Goal: Task Accomplishment & Management: Manage account settings

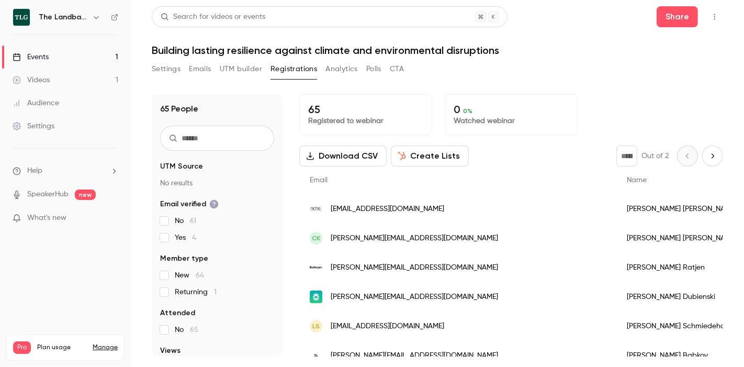
click at [73, 81] on link "Videos 1" at bounding box center [65, 80] width 131 height 23
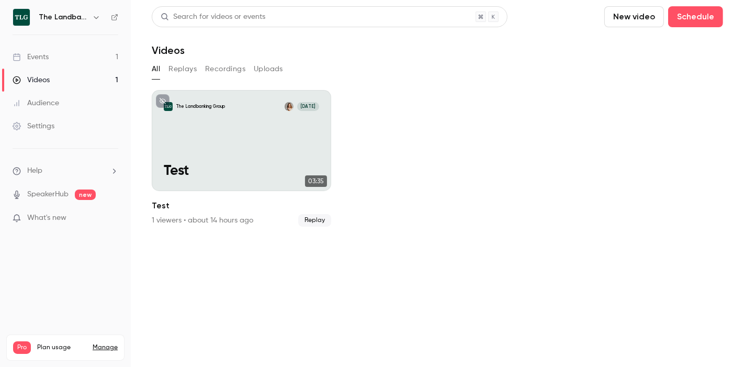
click at [27, 57] on div "Events" at bounding box center [31, 57] width 36 height 10
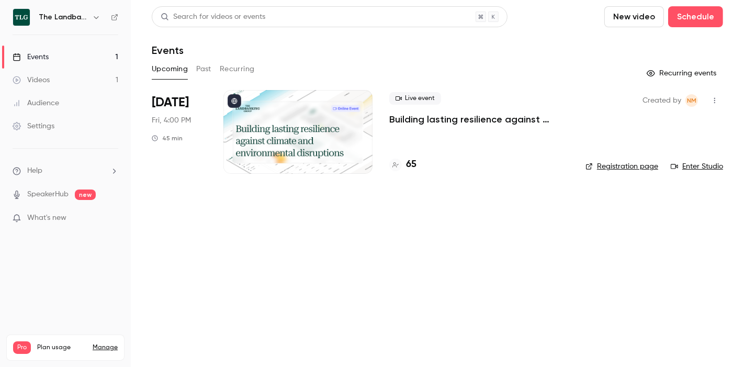
click at [317, 143] on div at bounding box center [297, 132] width 149 height 84
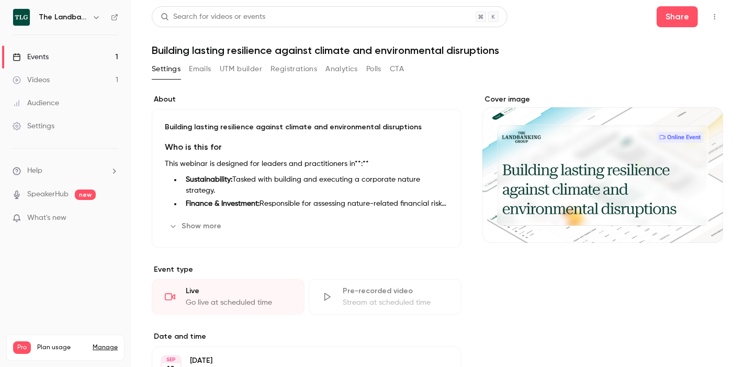
click at [50, 95] on link "Audience" at bounding box center [65, 103] width 131 height 23
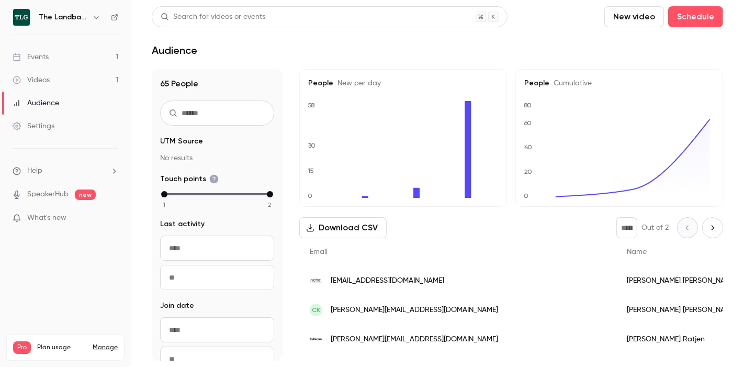
click at [68, 83] on link "Videos 1" at bounding box center [65, 80] width 131 height 23
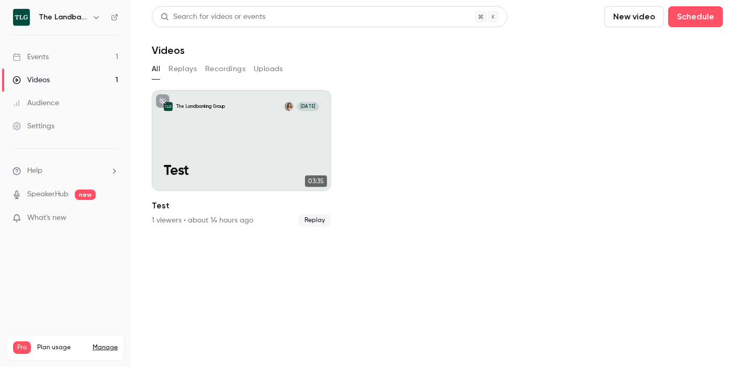
click at [45, 97] on link "Audience" at bounding box center [65, 103] width 131 height 23
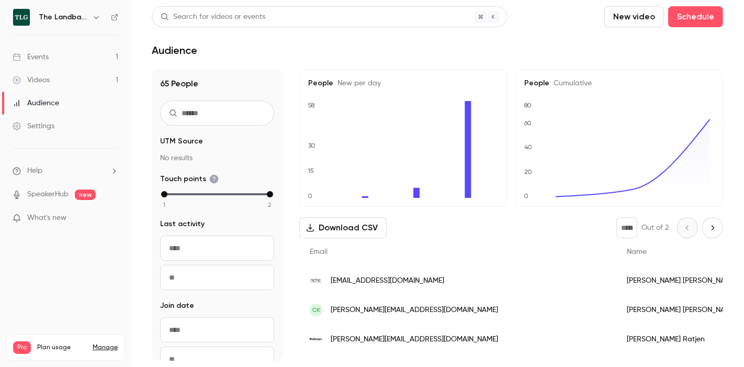
click at [31, 55] on div "Events" at bounding box center [31, 57] width 36 height 10
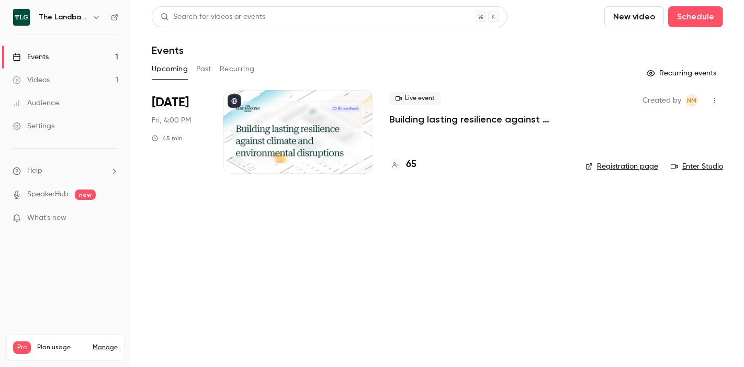
click at [47, 77] on div "Videos" at bounding box center [31, 80] width 37 height 10
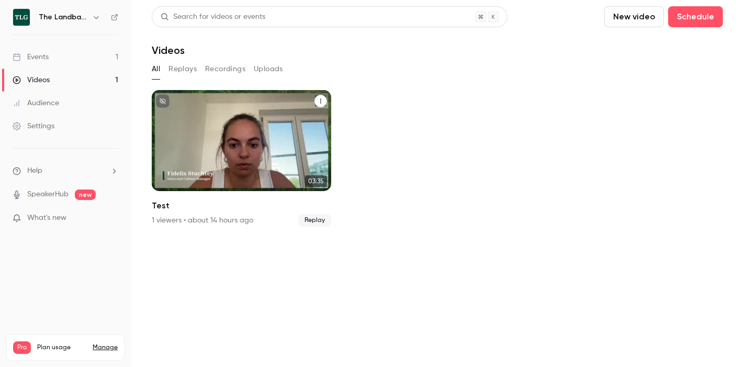
click at [321, 101] on icon "Test" at bounding box center [320, 101] width 1 height 5
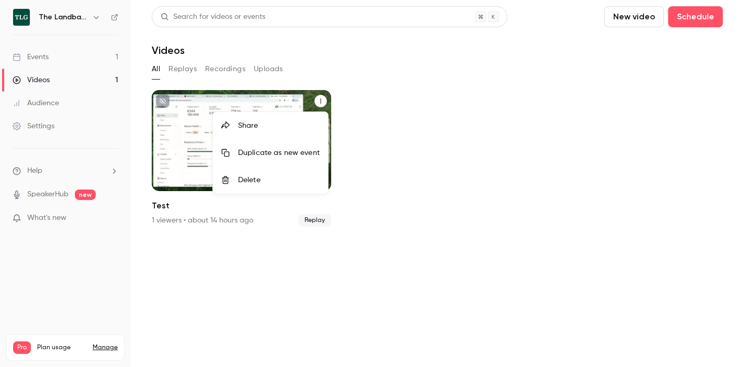
click at [263, 177] on div "Delete" at bounding box center [279, 180] width 82 height 10
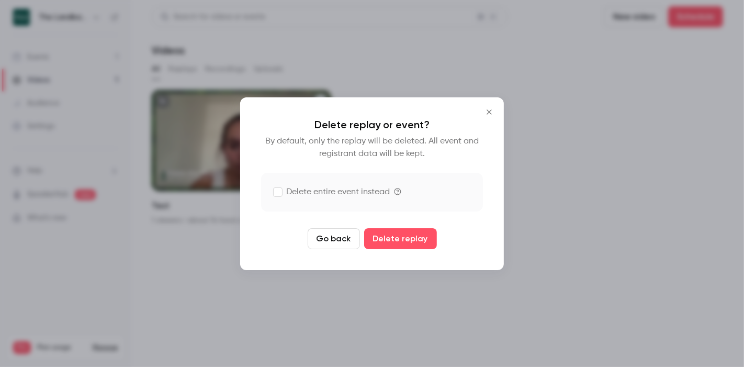
click at [288, 187] on label "Delete entire event instead" at bounding box center [332, 192] width 116 height 13
click at [378, 237] on button "Delete replay and event" at bounding box center [400, 238] width 116 height 21
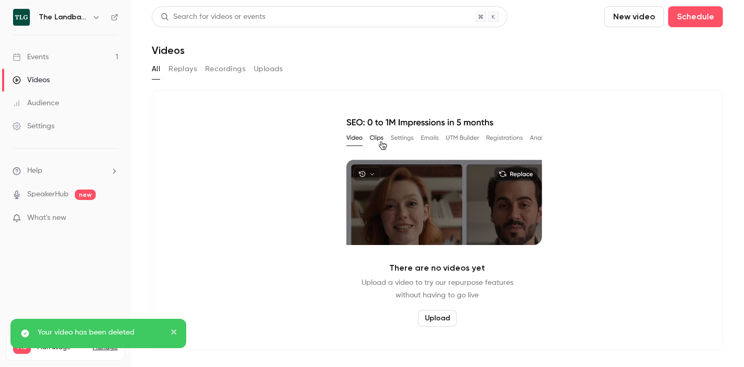
click at [25, 55] on div "Events" at bounding box center [31, 57] width 36 height 10
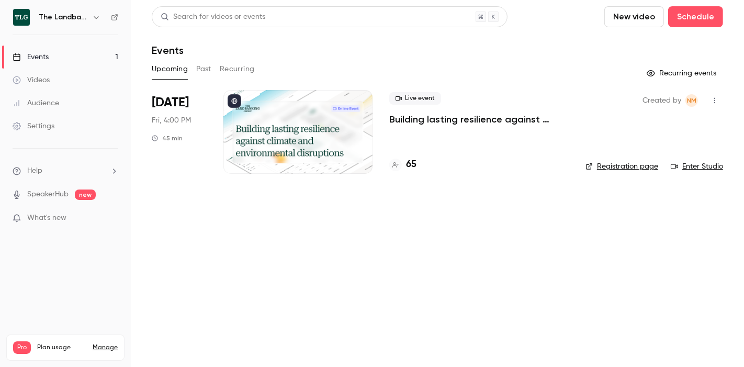
click at [444, 120] on p "Building lasting resilience against climate and environmental disruptions" at bounding box center [479, 119] width 180 height 13
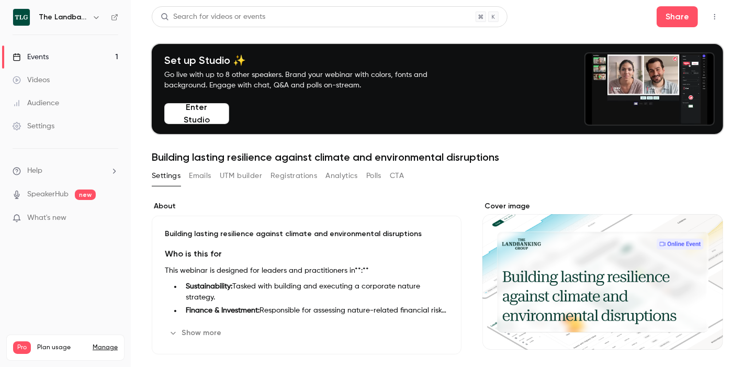
click at [50, 59] on link "Events 1" at bounding box center [65, 57] width 131 height 23
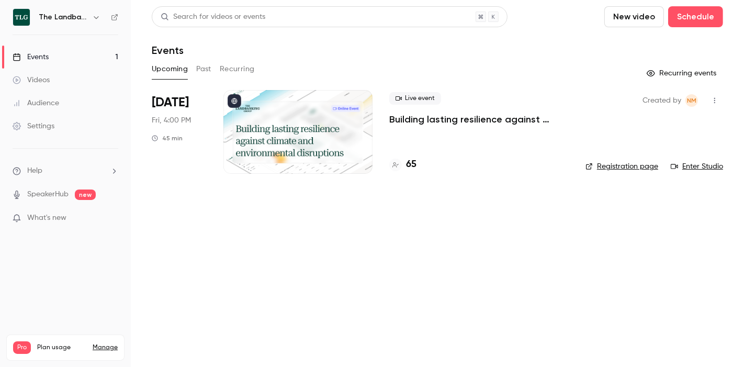
click at [423, 117] on p "Building lasting resilience against climate and environmental disruptions" at bounding box center [479, 119] width 180 height 13
click at [196, 73] on button "Past" at bounding box center [203, 69] width 15 height 17
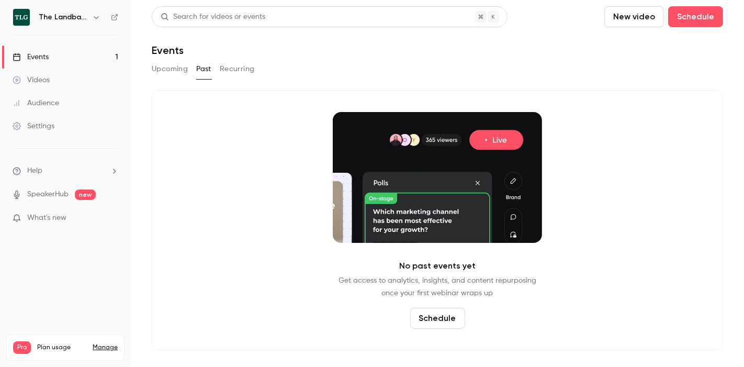
click at [168, 71] on button "Upcoming" at bounding box center [170, 69] width 36 height 17
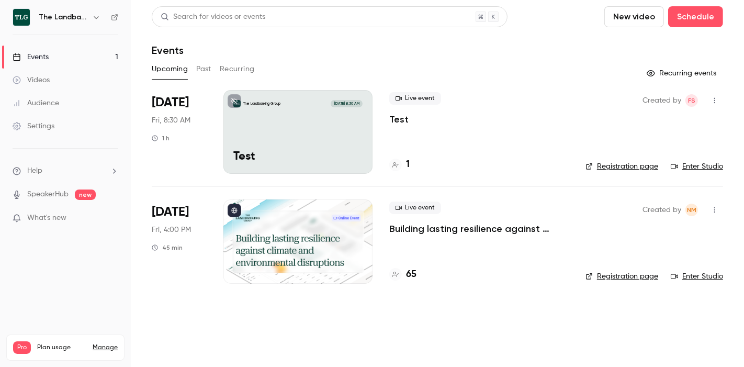
click at [721, 103] on button "button" at bounding box center [715, 100] width 17 height 17
click at [653, 239] on div "Delete" at bounding box center [675, 236] width 80 height 10
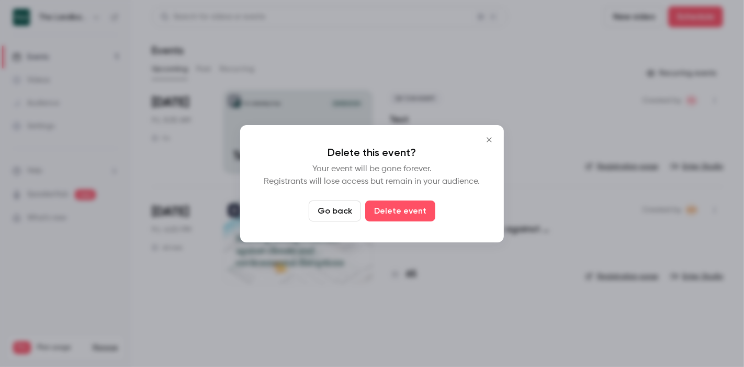
click at [487, 142] on icon "Close" at bounding box center [489, 140] width 13 height 8
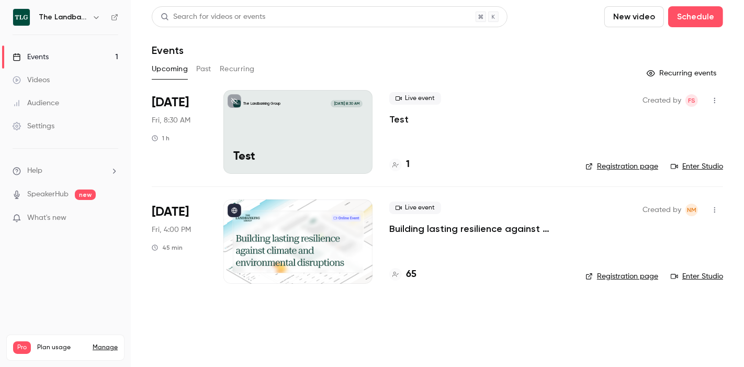
click at [55, 171] on li "Help" at bounding box center [66, 170] width 106 height 11
click at [161, 181] on link "Help center" at bounding box center [193, 191] width 115 height 28
